Goal: Use online tool/utility: Utilize a website feature to perform a specific function

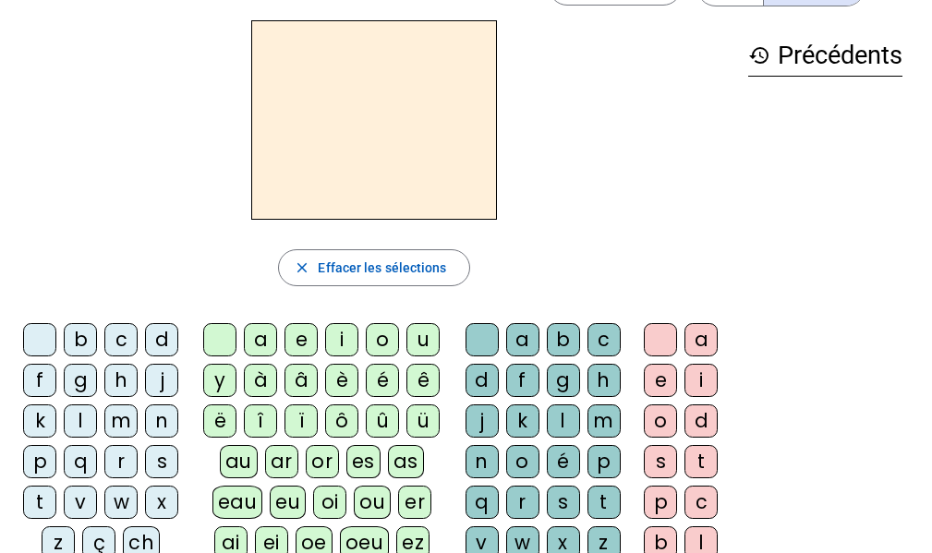
scroll to position [53, 0]
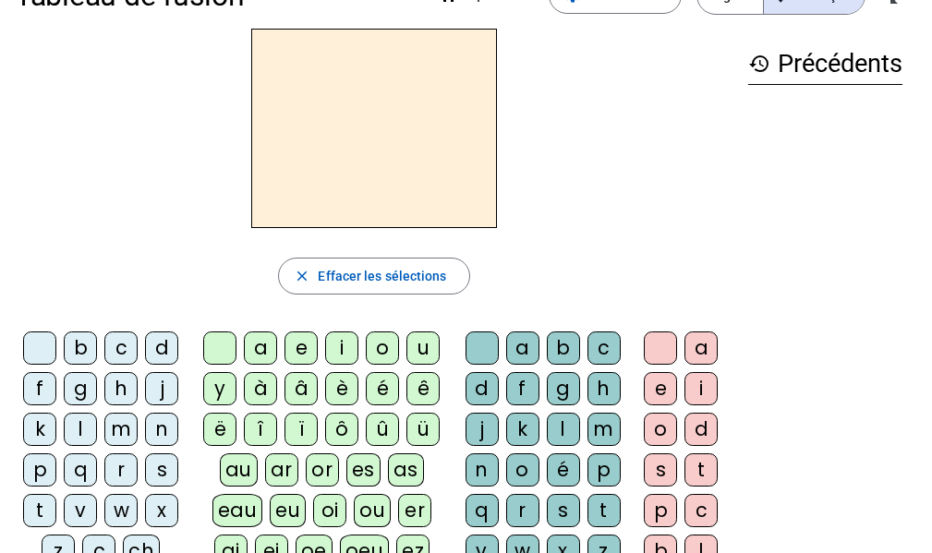
click at [126, 430] on div "m" at bounding box center [120, 429] width 33 height 33
click at [382, 348] on div "o" at bounding box center [382, 348] width 33 height 33
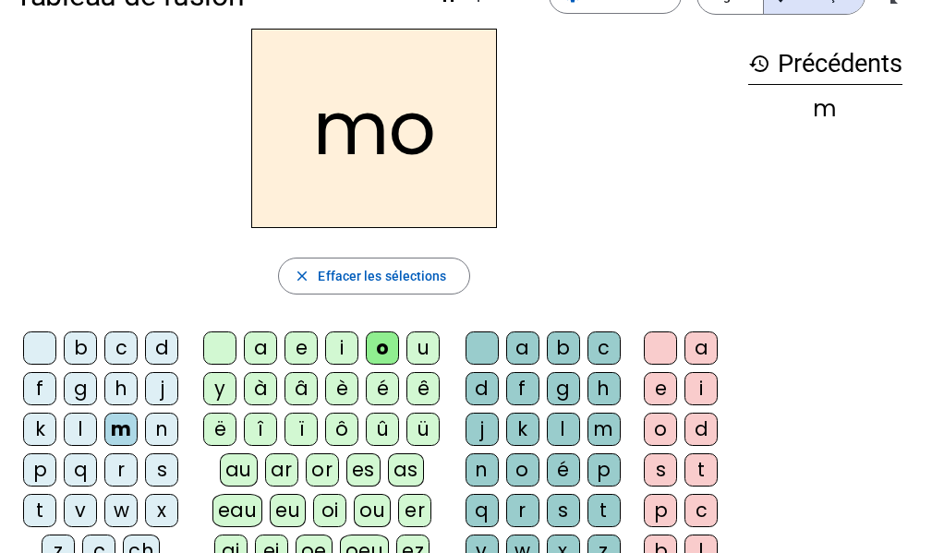
click at [605, 516] on div "t" at bounding box center [604, 510] width 33 height 33
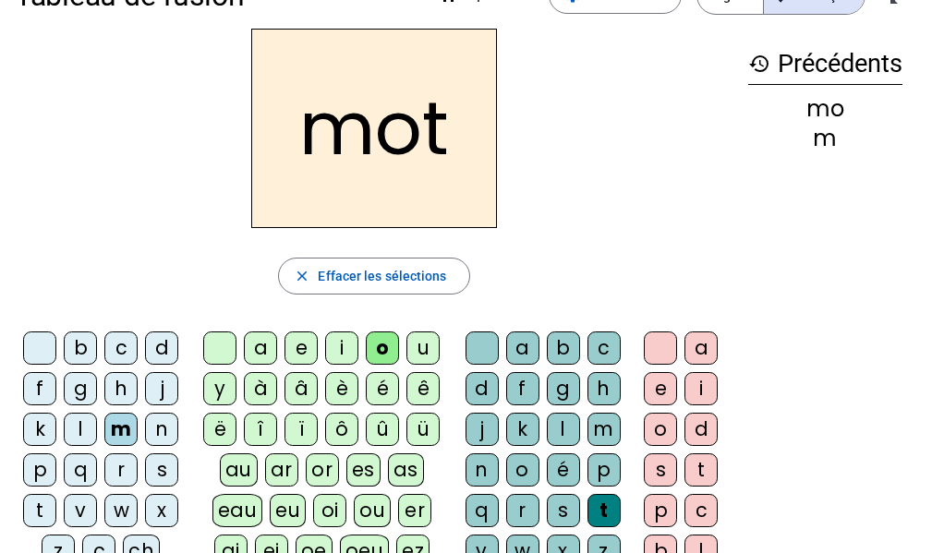
click at [42, 480] on div "p" at bounding box center [39, 470] width 33 height 33
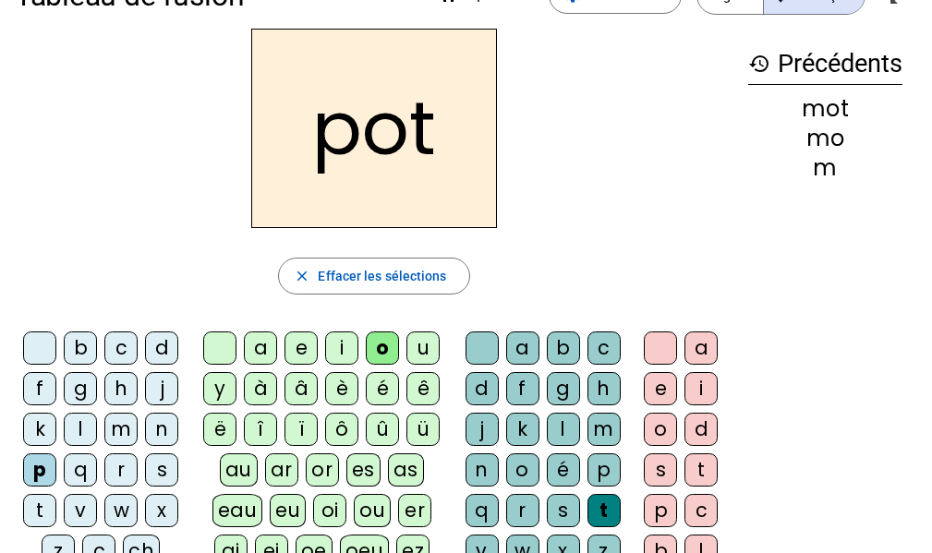
click at [91, 431] on div "l" at bounding box center [80, 429] width 33 height 33
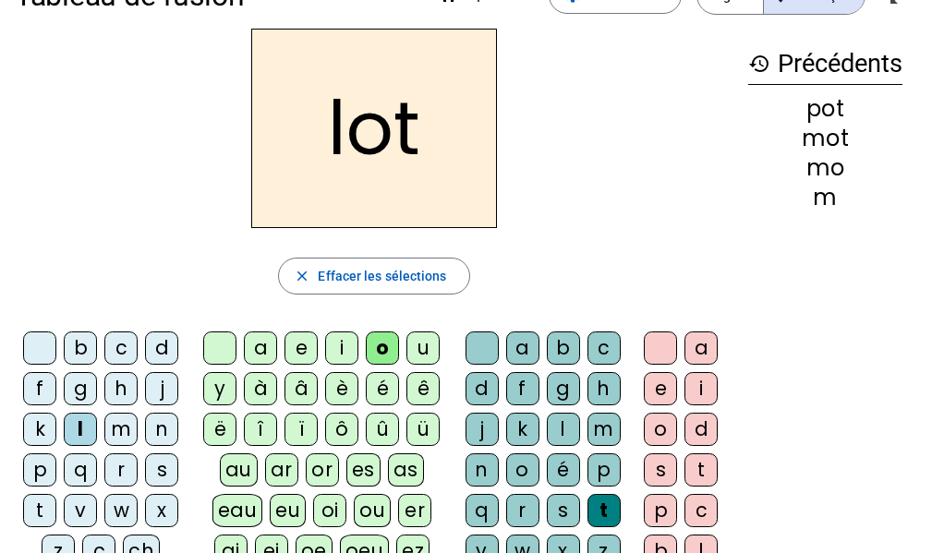
click at [127, 455] on div "r" at bounding box center [120, 470] width 33 height 33
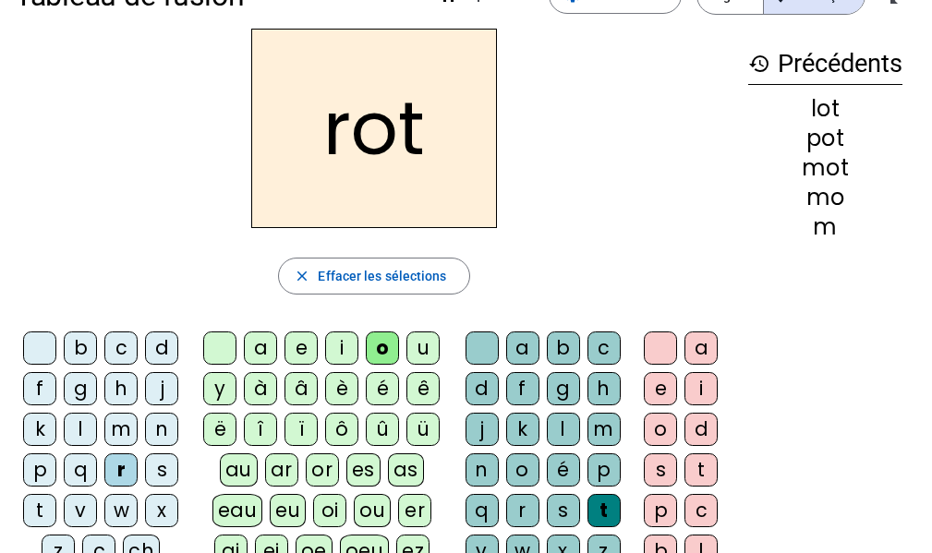
click at [261, 349] on div "a" at bounding box center [260, 348] width 33 height 33
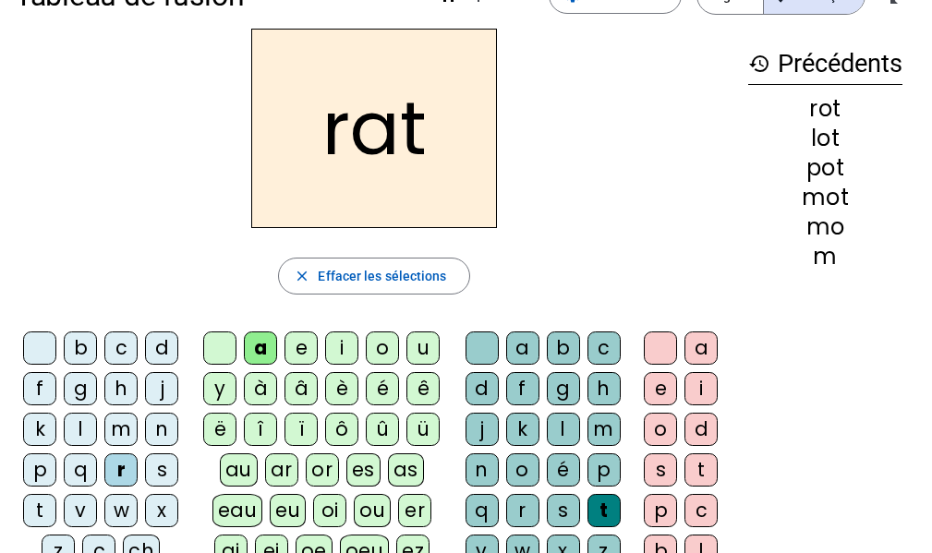
click at [351, 354] on div "i" at bounding box center [341, 348] width 33 height 33
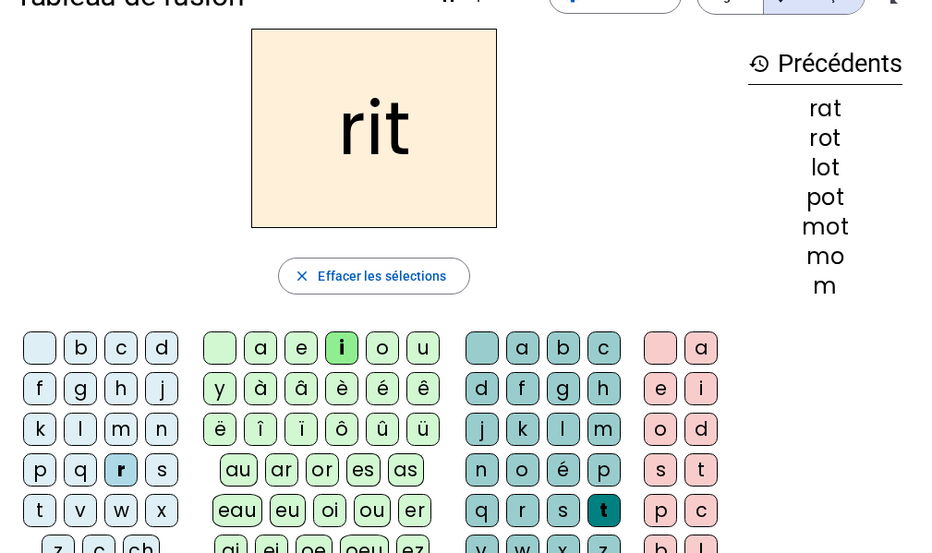
click at [87, 516] on div "v" at bounding box center [80, 510] width 33 height 33
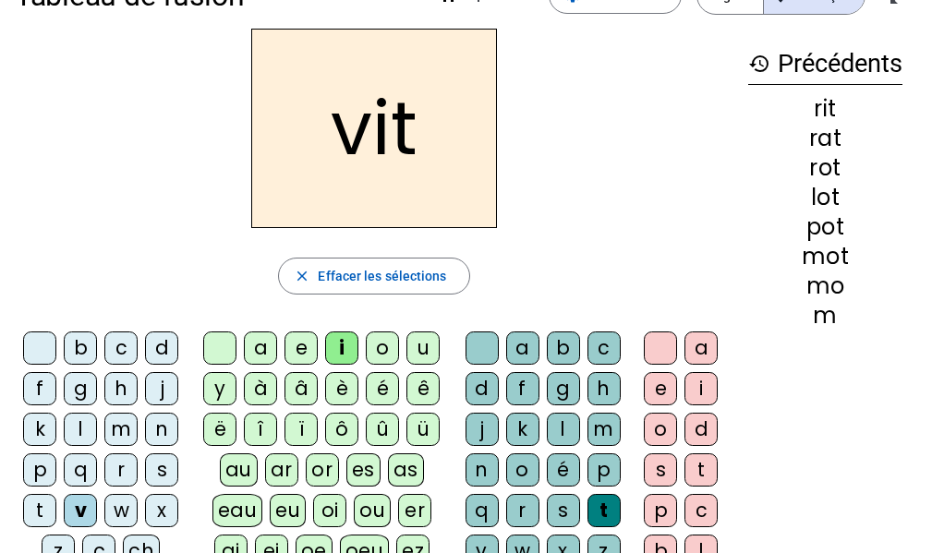
click at [130, 434] on div "m" at bounding box center [120, 429] width 33 height 33
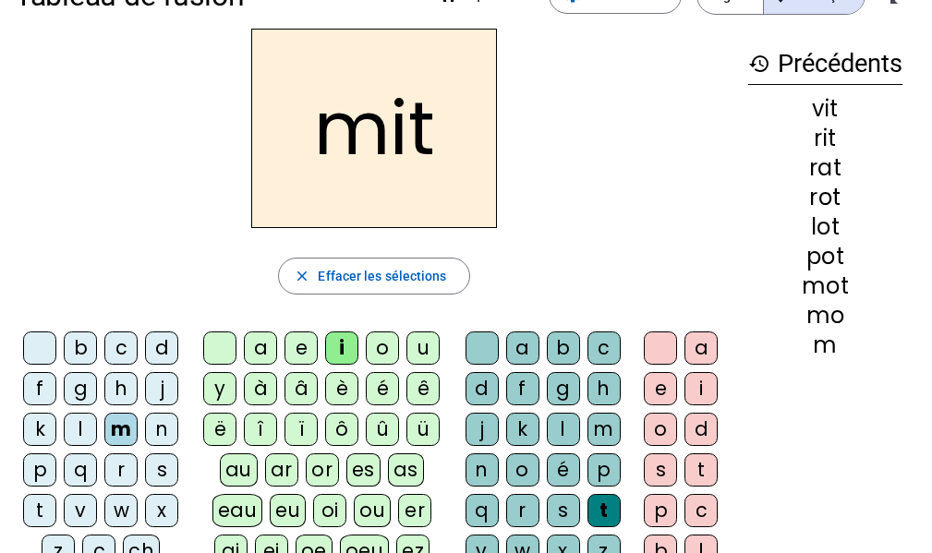
click at [167, 347] on div "d" at bounding box center [161, 348] width 33 height 33
